Goal: Find specific page/section: Find specific page/section

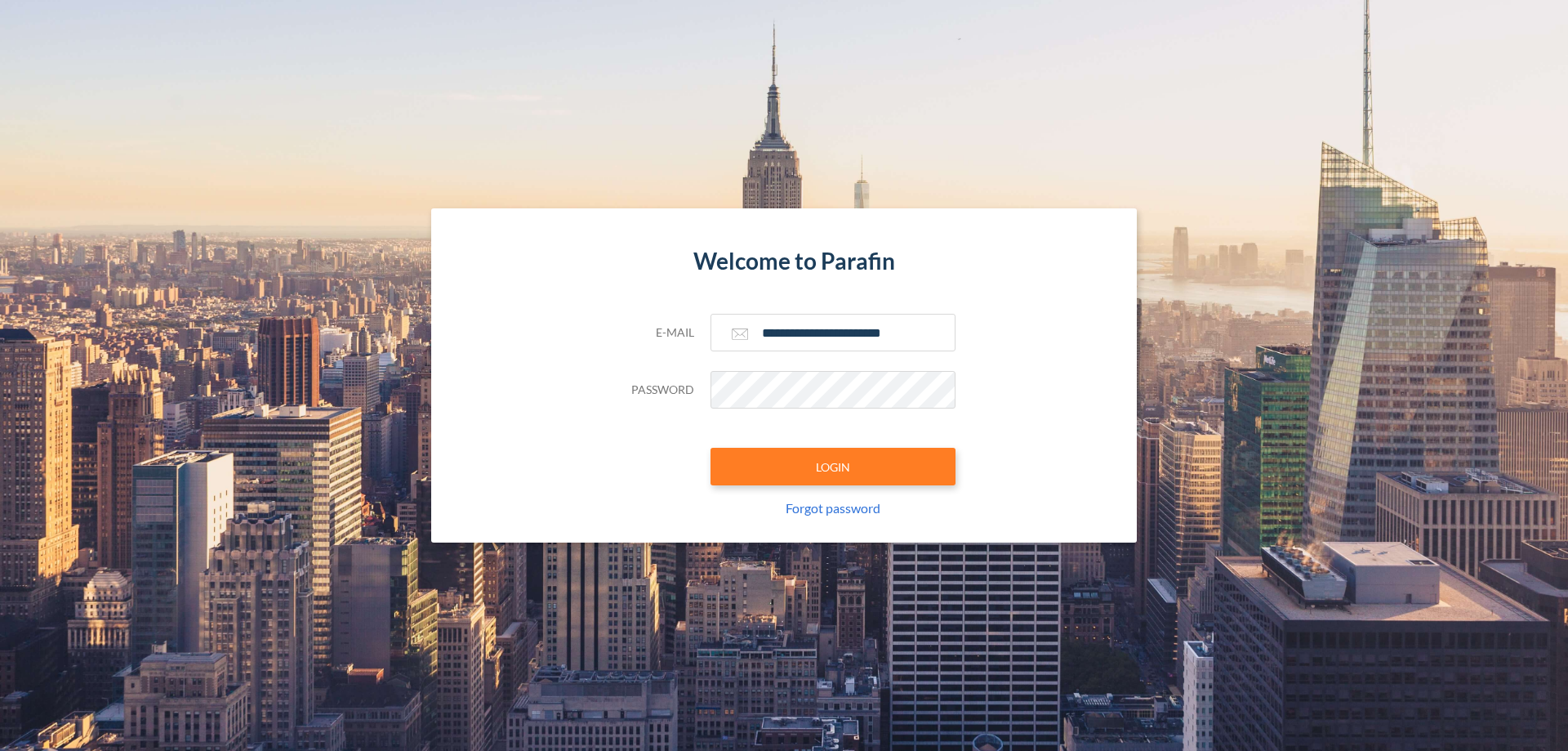
type input "**********"
click at [833, 467] on button "LOGIN" at bounding box center [833, 466] width 245 height 37
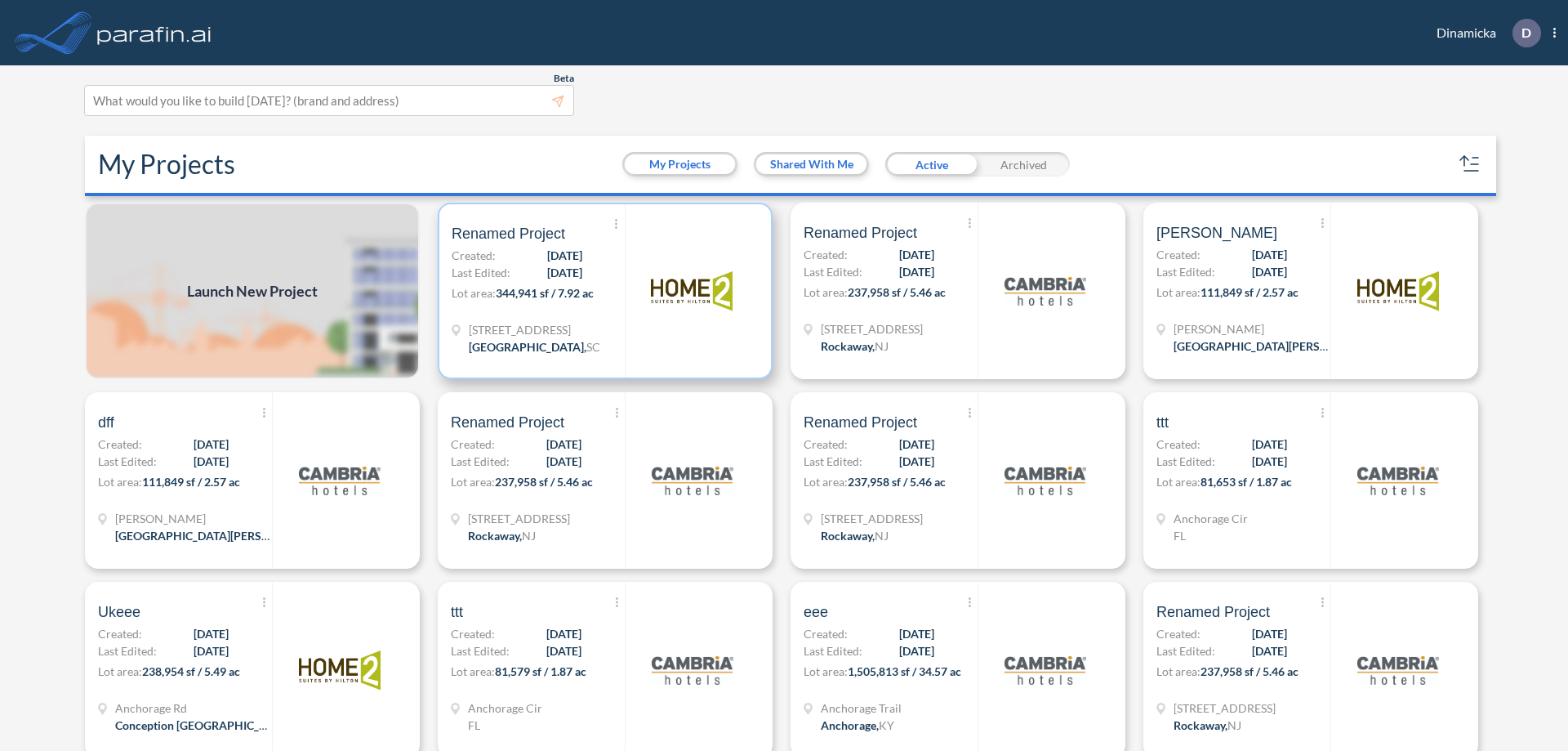
scroll to position [4, 0]
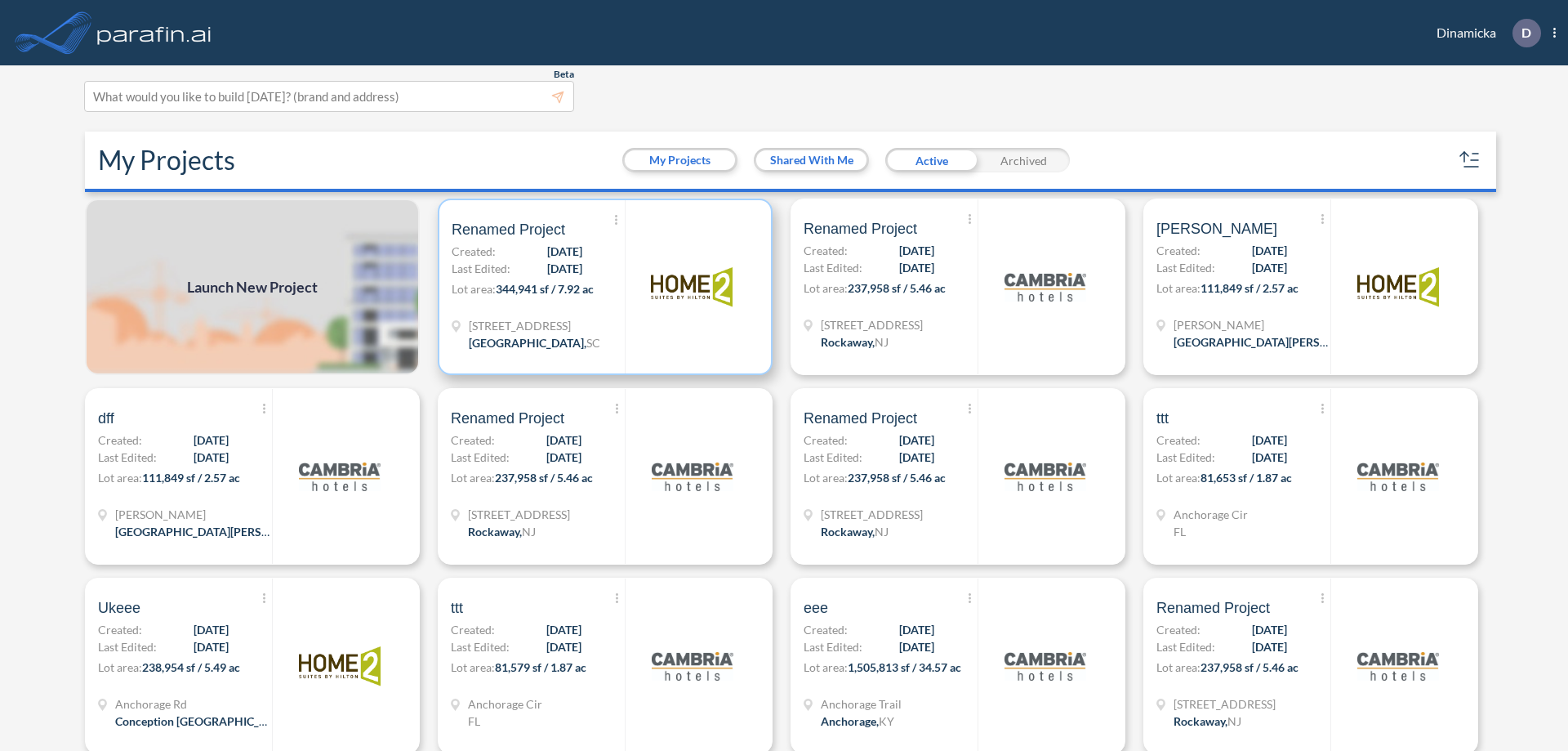
click at [602, 287] on p "Lot area: 344,941 sf / 7.92 ac" at bounding box center [539, 292] width 173 height 24
